Goal: Information Seeking & Learning: Learn about a topic

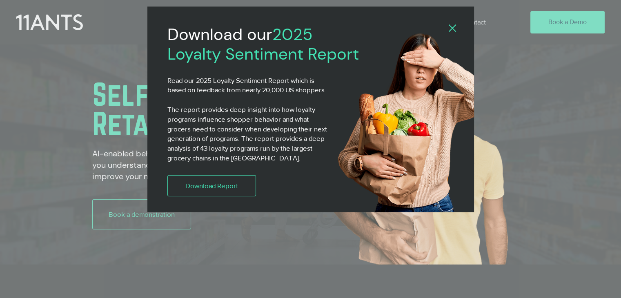
click at [449, 29] on icon "Back to site" at bounding box center [452, 27] width 7 height 7
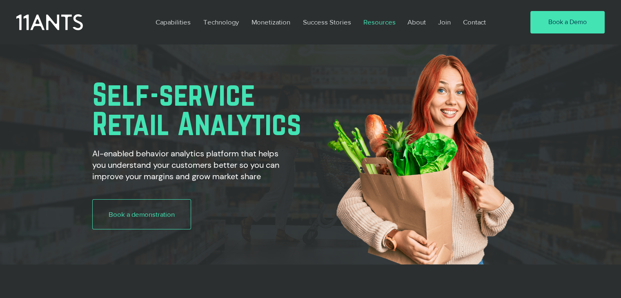
click at [390, 22] on p "Resources" at bounding box center [379, 22] width 40 height 19
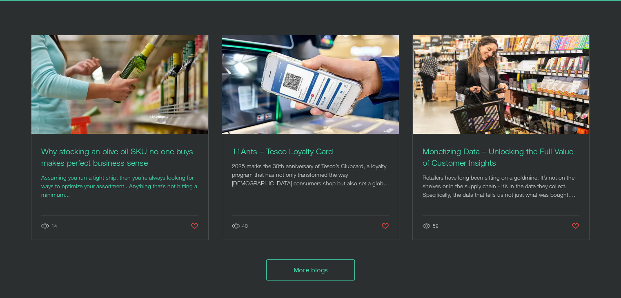
scroll to position [132, 0]
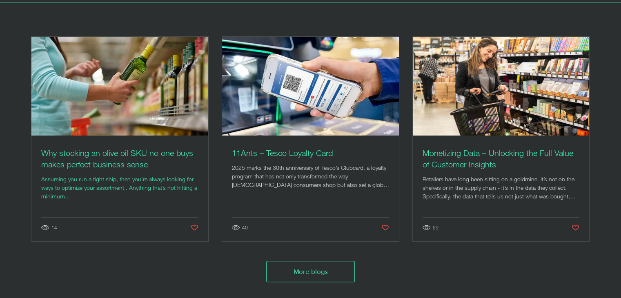
click at [118, 169] on h2 "Why stocking an olive oil SKU no one buys makes perfect business sense" at bounding box center [119, 158] width 157 height 23
